Goal: Obtain resource: Download file/media

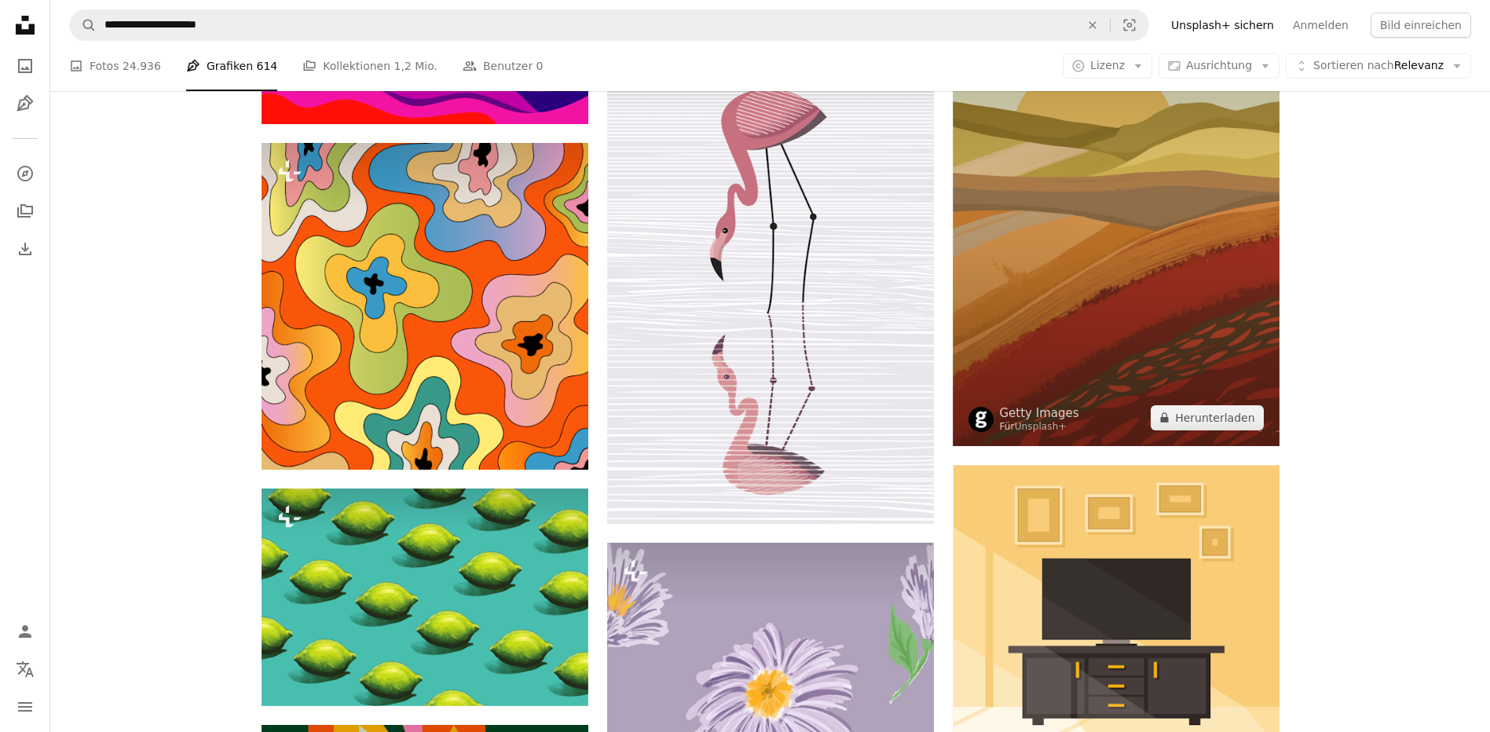
scroll to position [0, 418]
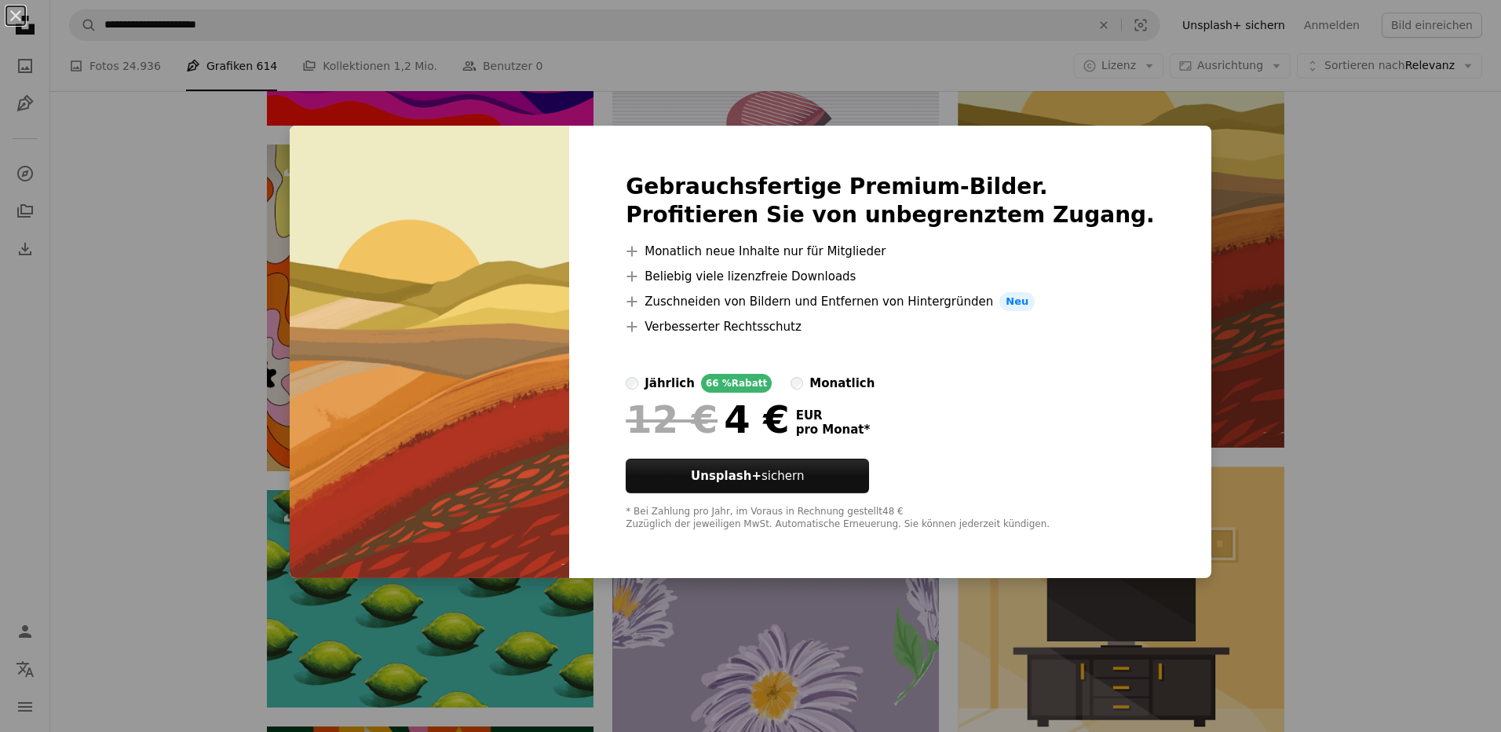
click at [1420, 189] on div "An X shape Gebrauchsfertige Premium-Bilder. Profitieren Sie von unbegrenztem Zu…" at bounding box center [750, 366] width 1501 height 732
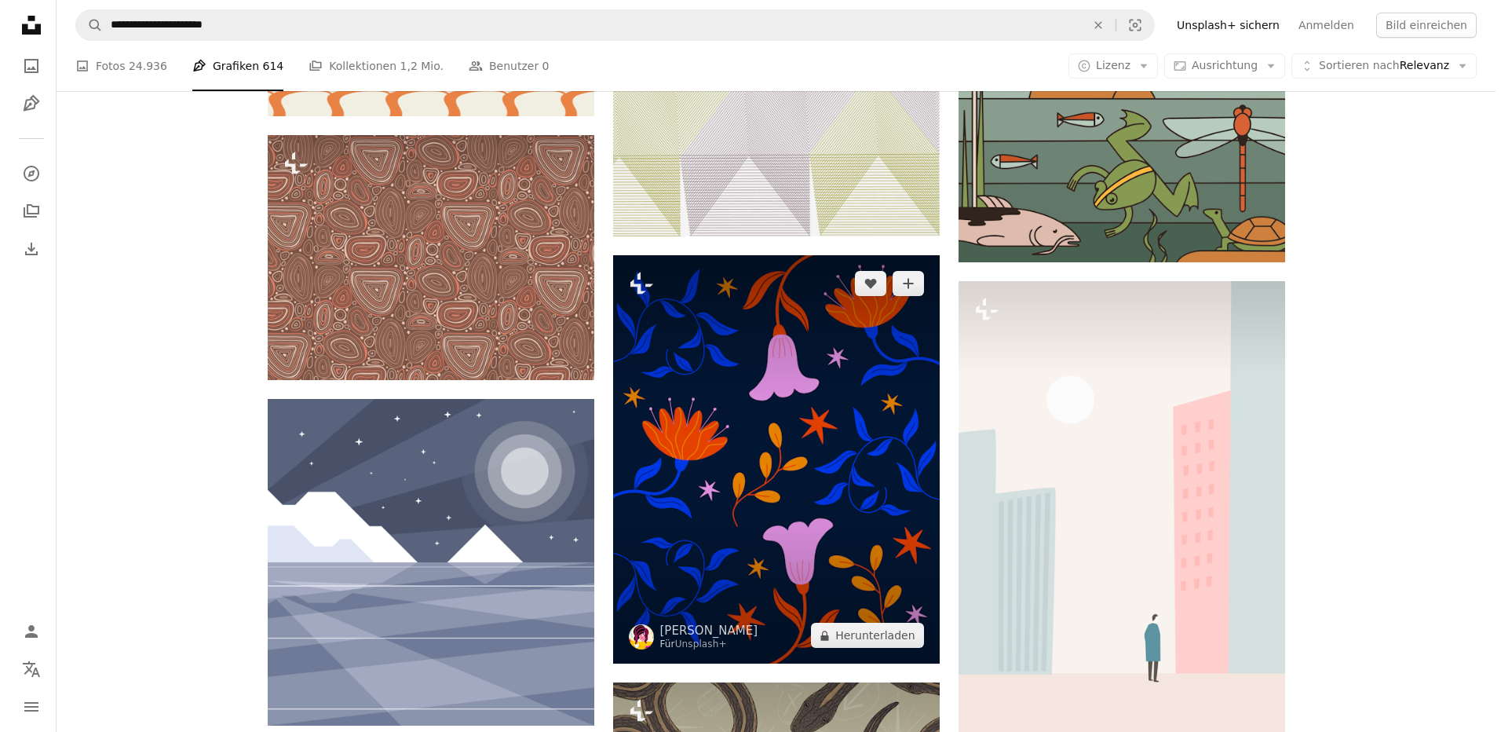
scroll to position [21360, 0]
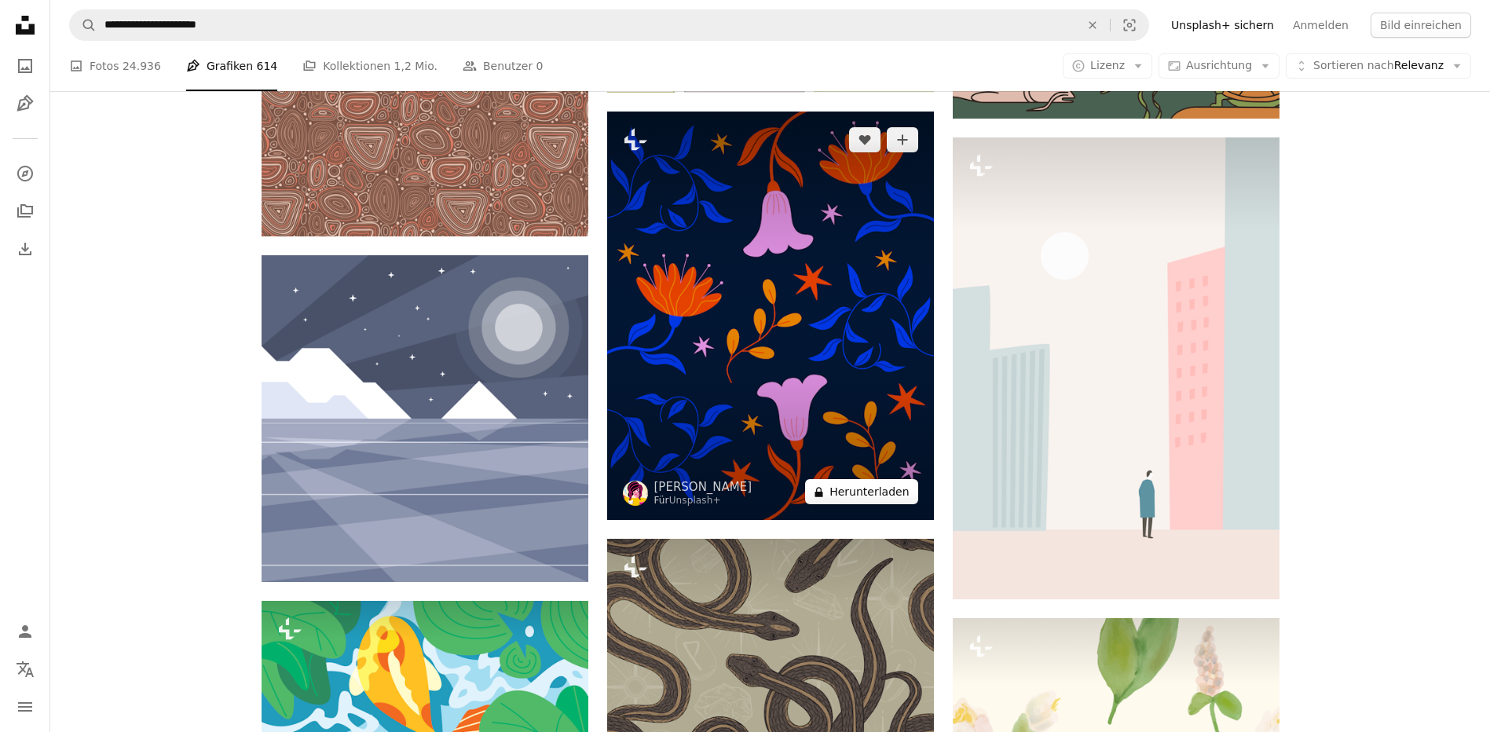
click at [859, 492] on button "A lock Herunterladen" at bounding box center [861, 491] width 112 height 25
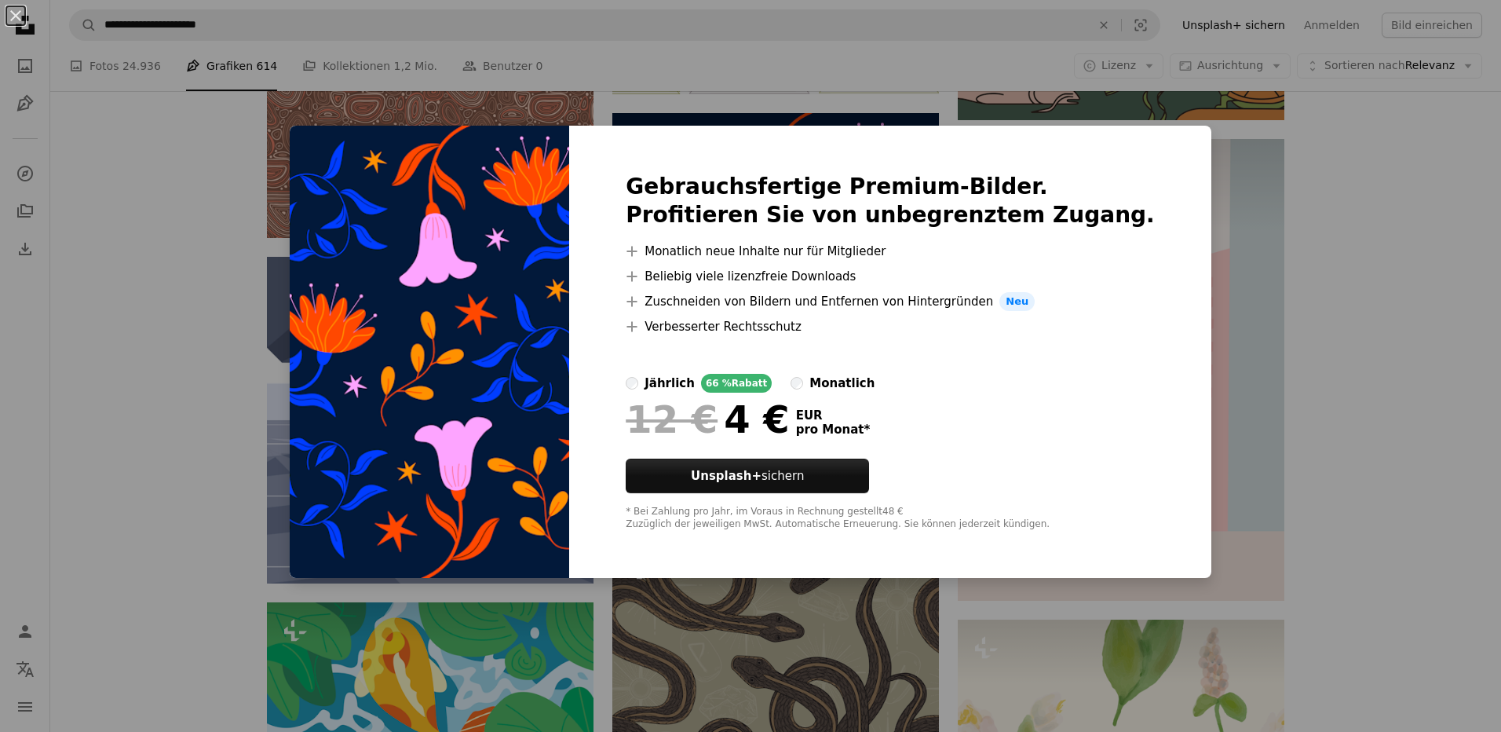
click at [1369, 255] on div "An X shape Gebrauchsfertige Premium-Bilder. Profitieren Sie von unbegrenztem Zu…" at bounding box center [750, 366] width 1501 height 732
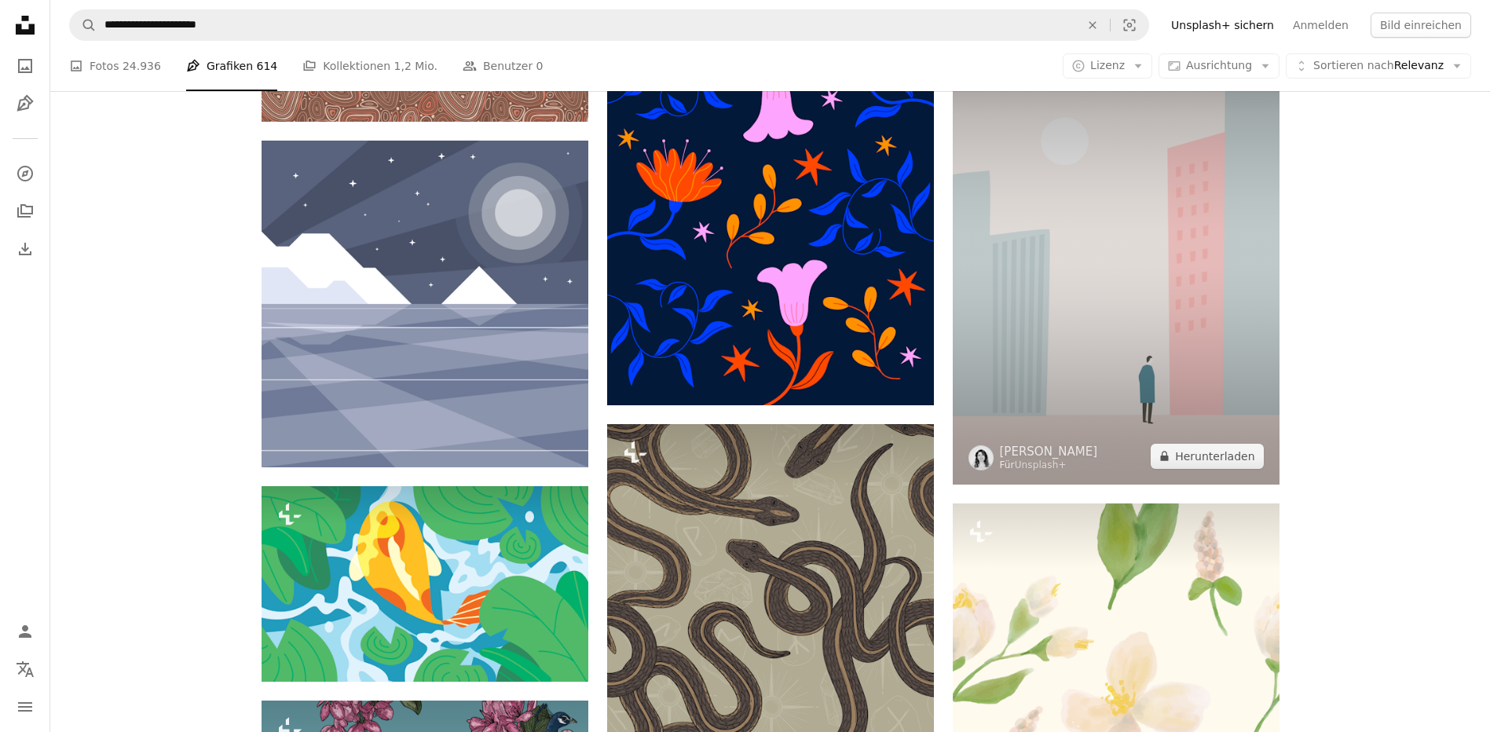
scroll to position [21753, 0]
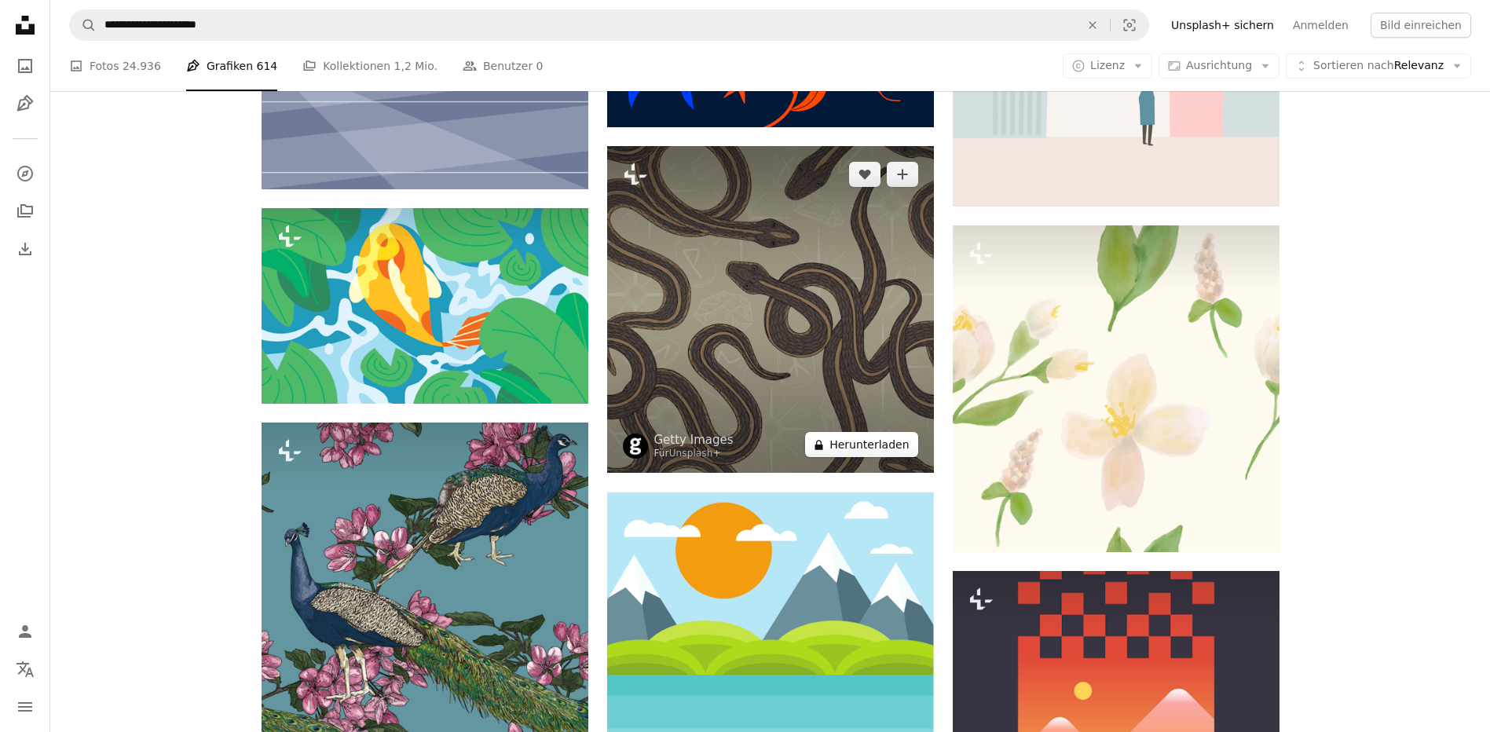
click at [893, 449] on div "Plus sign for Unsplash+ A heart A plus sign Getty Images Für Unsplash+ A lock H…" at bounding box center [770, 309] width 327 height 327
click at [893, 449] on button "A lock Herunterladen" at bounding box center [861, 444] width 112 height 25
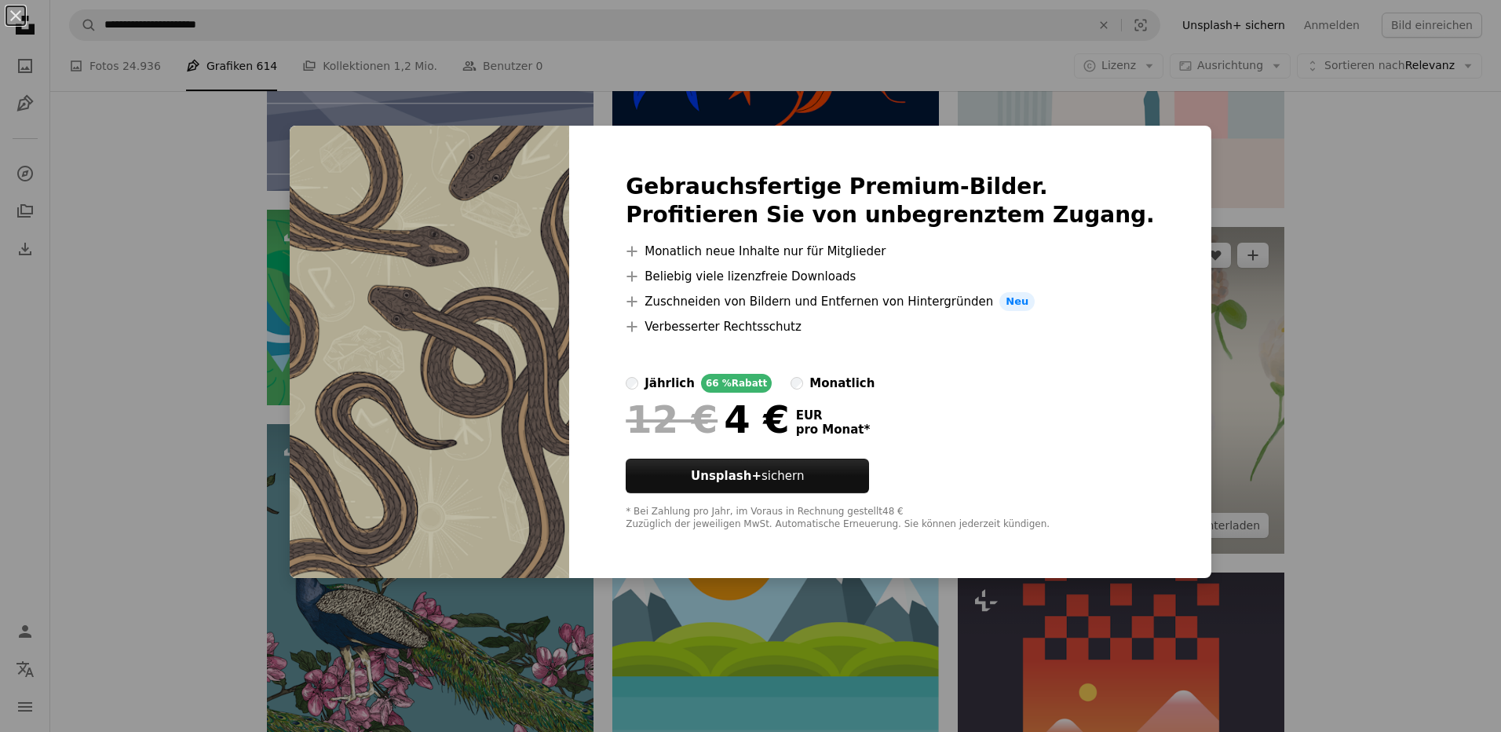
click at [1326, 266] on div "An X shape Gebrauchsfertige Premium-Bilder. Profitieren Sie von unbegrenztem Zu…" at bounding box center [750, 366] width 1501 height 732
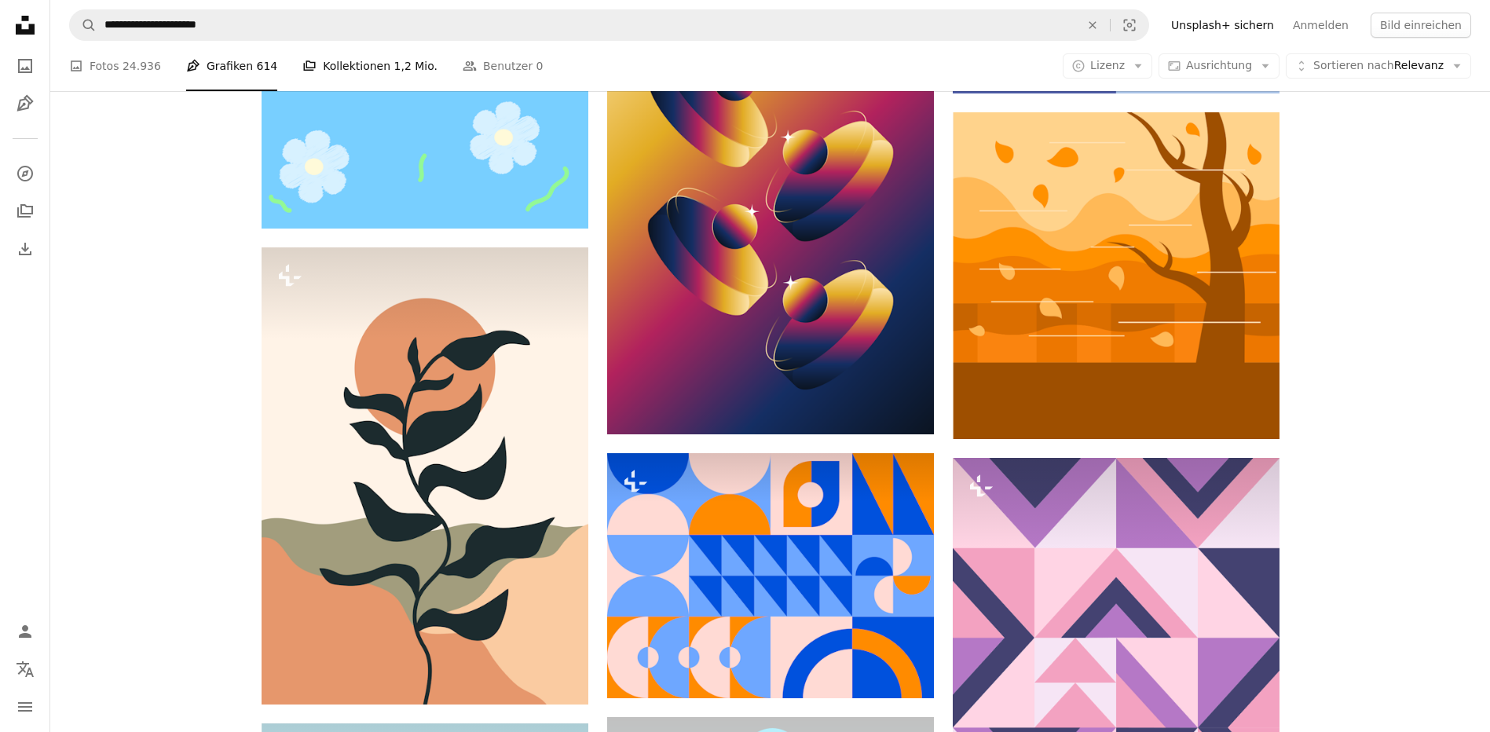
scroll to position [26621, 0]
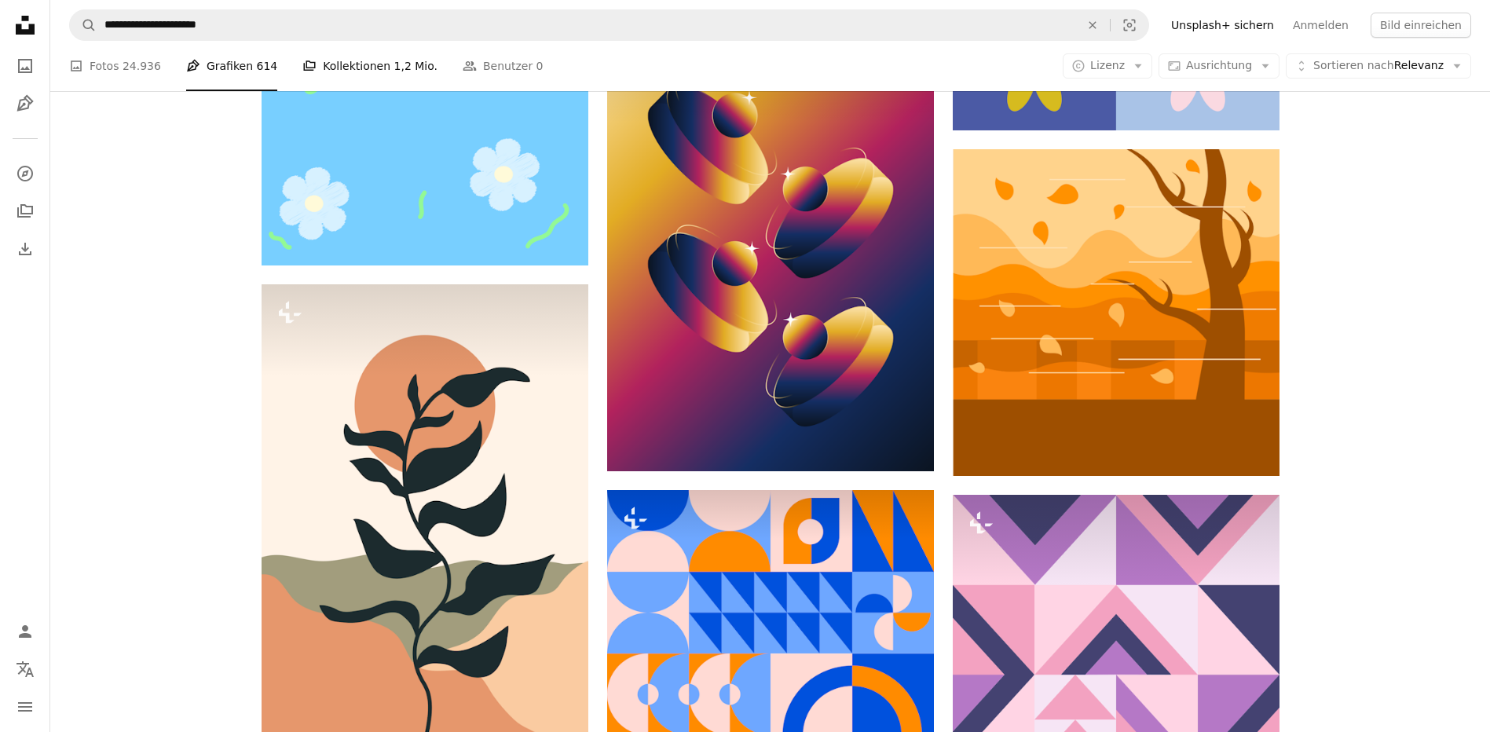
click at [326, 53] on link "A stack of folders Kollektionen 1,2 Mio." at bounding box center [369, 66] width 135 height 50
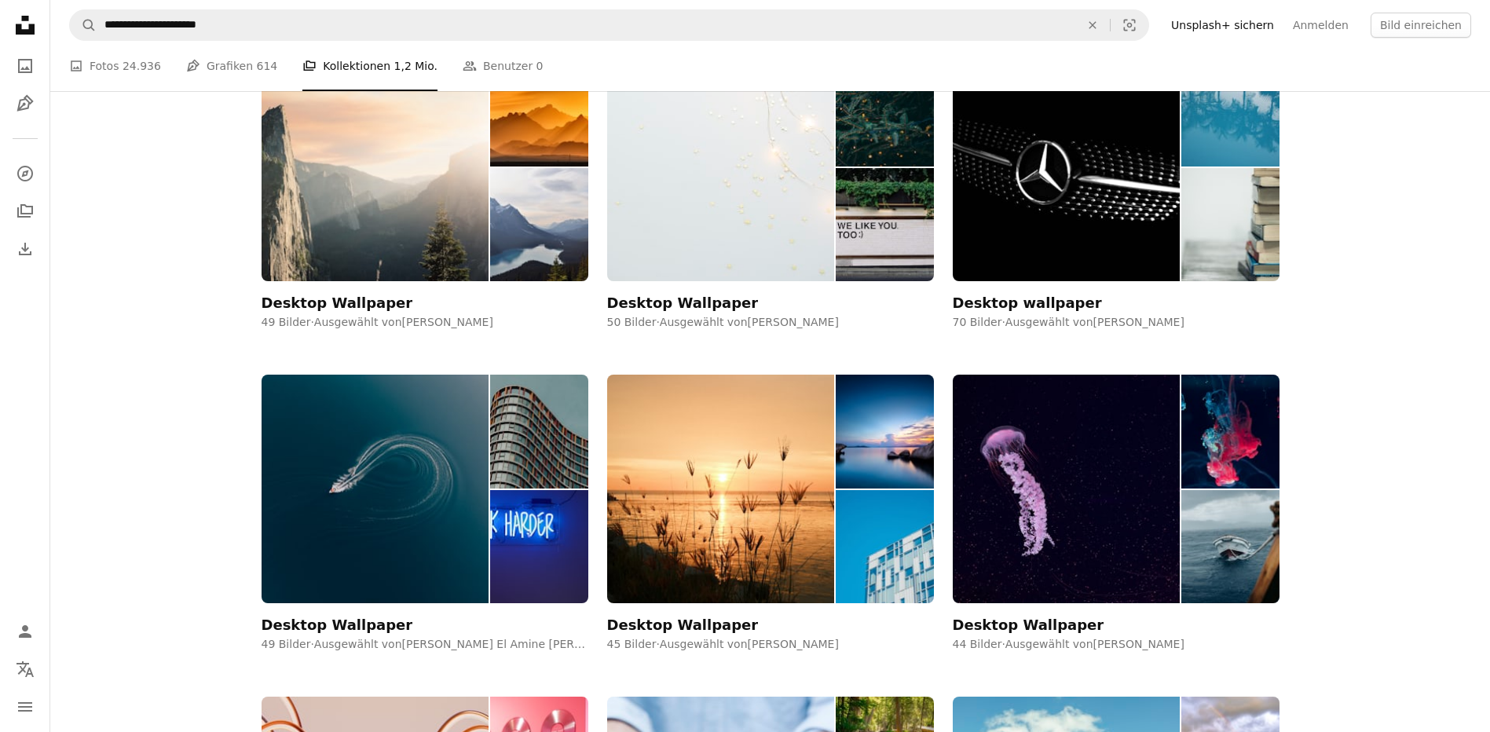
scroll to position [4241, 0]
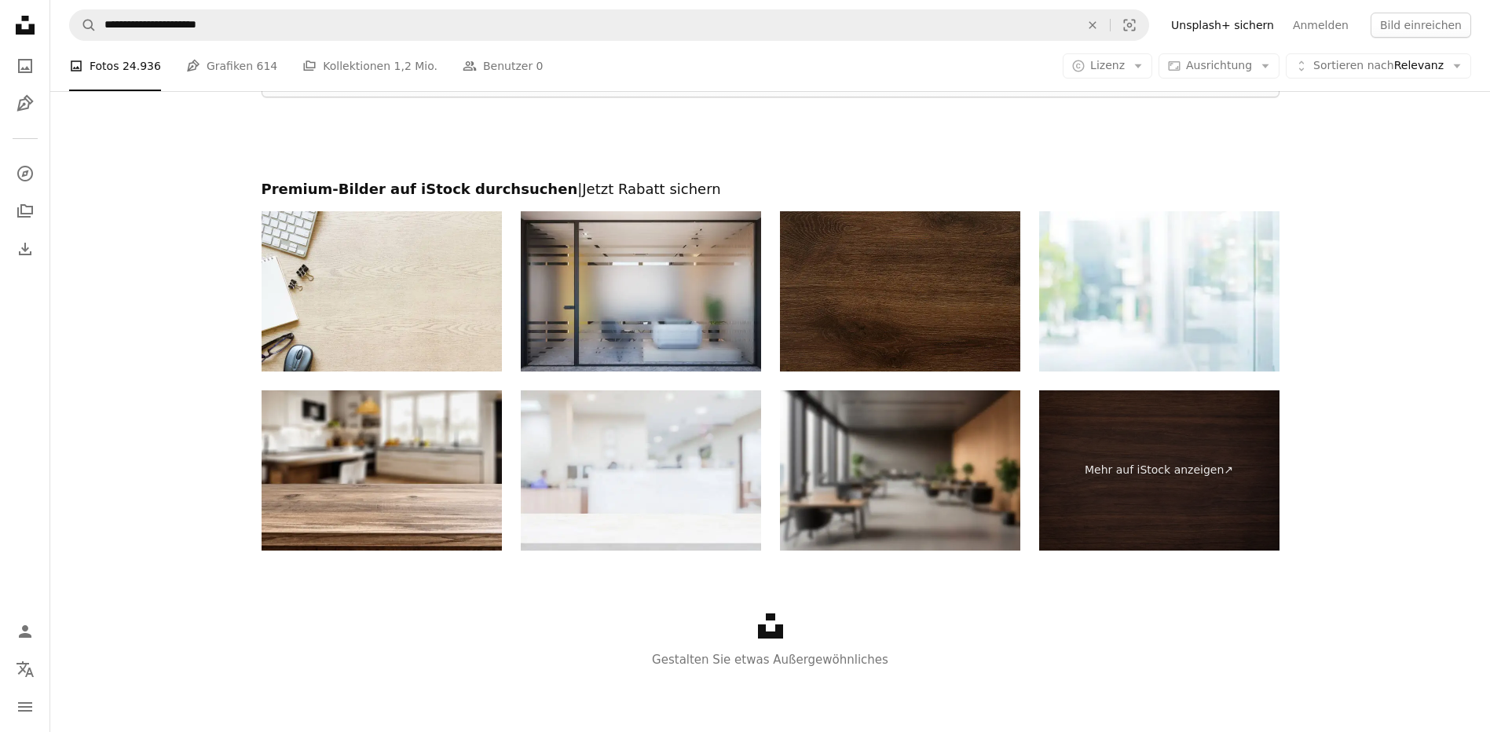
scroll to position [79, 0]
